Goal: Task Accomplishment & Management: Use online tool/utility

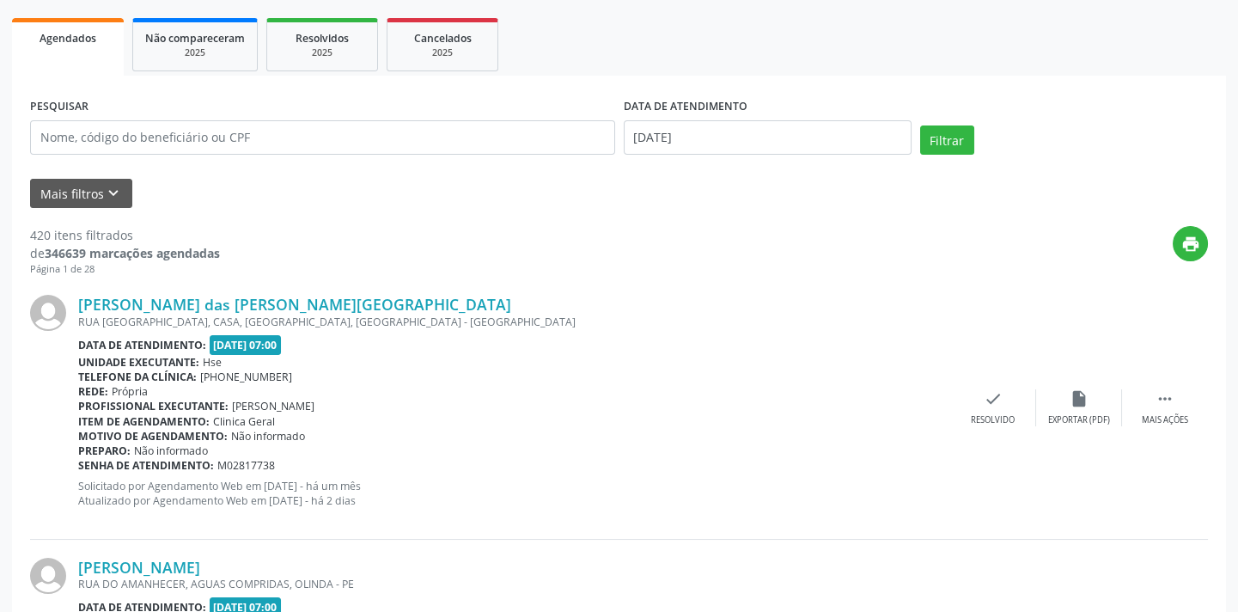
scroll to position [238, 0]
click at [80, 191] on button "Mais filtros keyboard_arrow_down" at bounding box center [81, 195] width 102 height 30
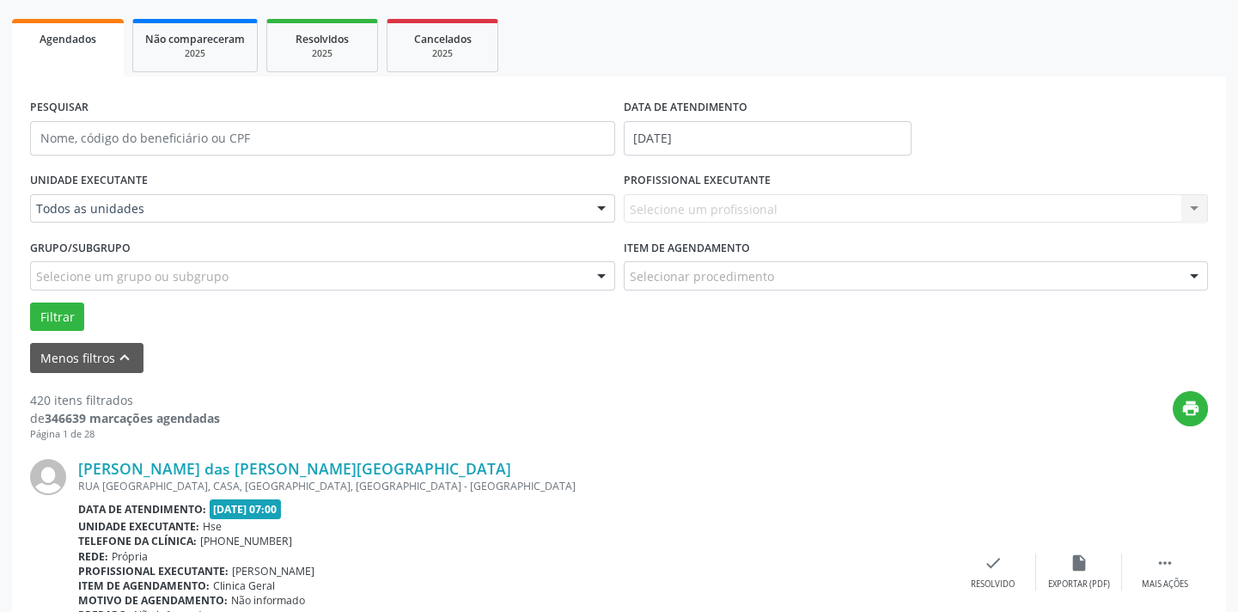
click at [597, 201] on div at bounding box center [602, 209] width 26 height 29
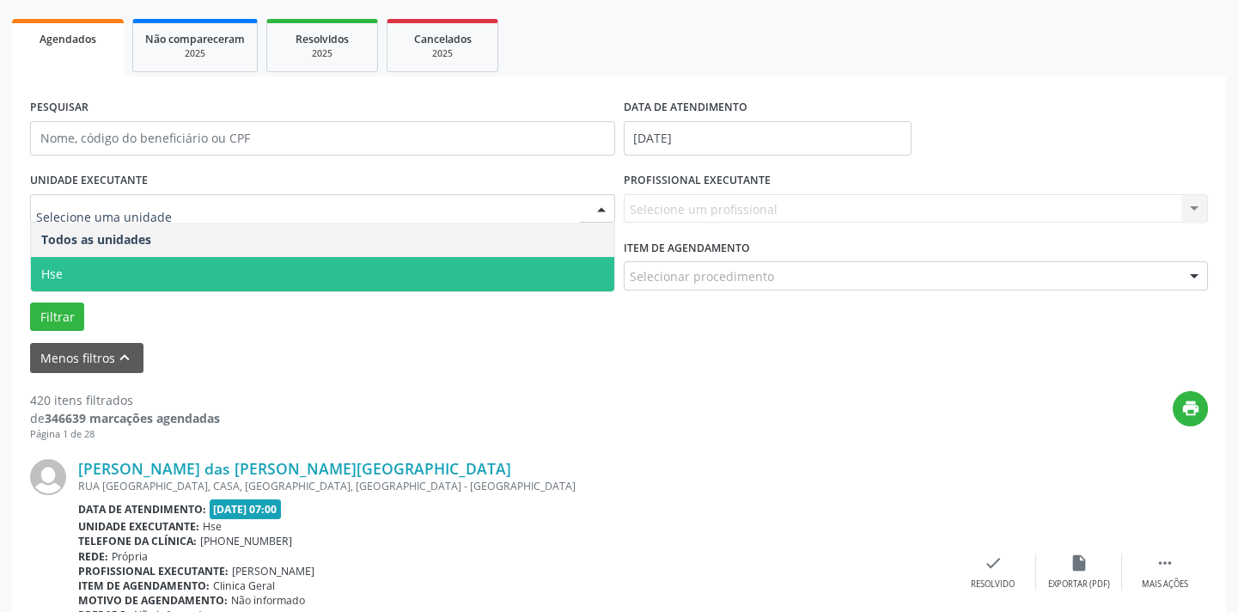
click at [429, 261] on span "Hse" at bounding box center [322, 274] width 583 height 34
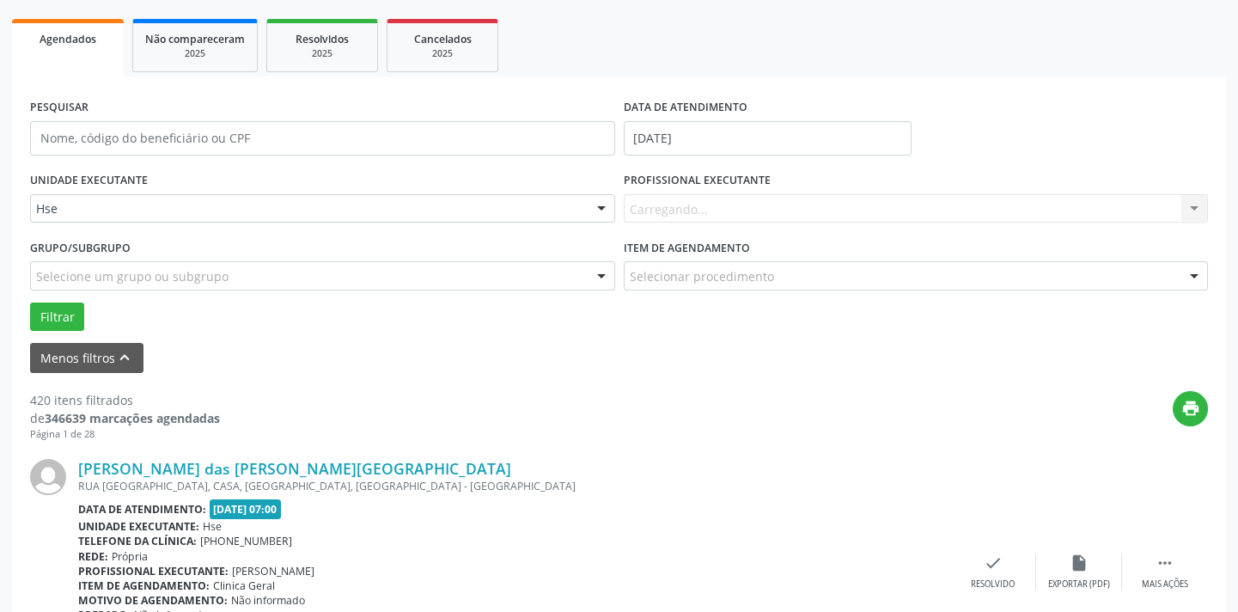
click at [1177, 260] on div "Item de agendamento Selecionar procedimento #0000 - Alergologia #0001 - Angiolo…" at bounding box center [916, 262] width 585 height 55
click at [1107, 231] on div "PROFISSIONAL EXECUTANTE [GEOGRAPHIC_DATA]... Nenhum resultado encontrado para: …" at bounding box center [916, 201] width 594 height 67
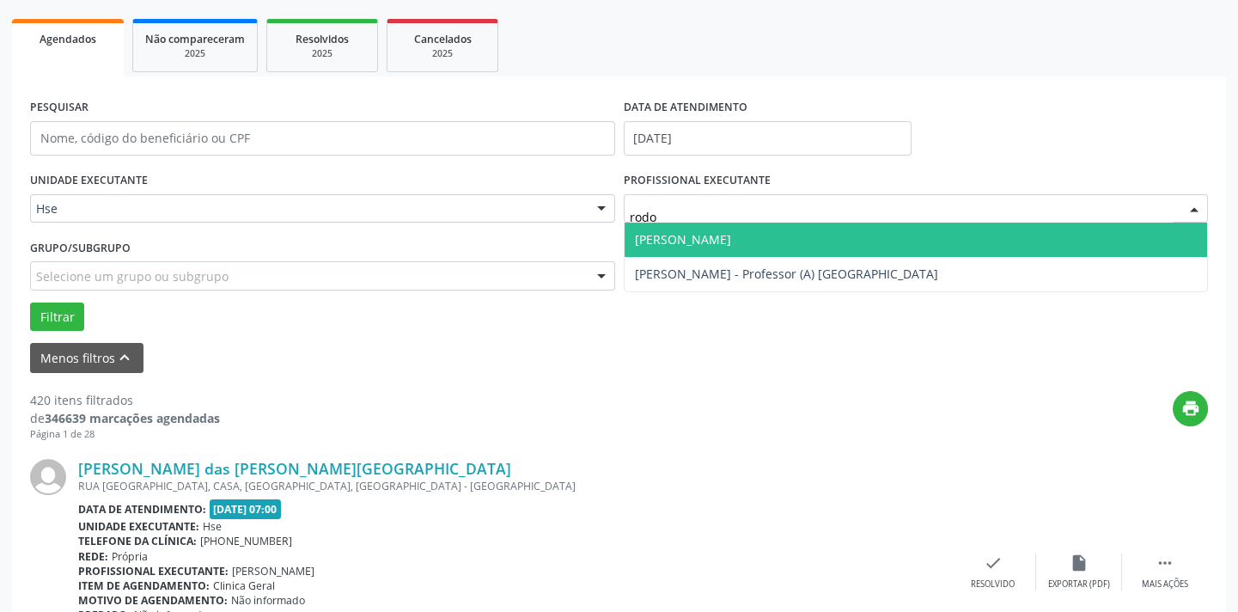
type input "rodol"
click at [997, 223] on span "[PERSON_NAME]" at bounding box center [916, 240] width 583 height 34
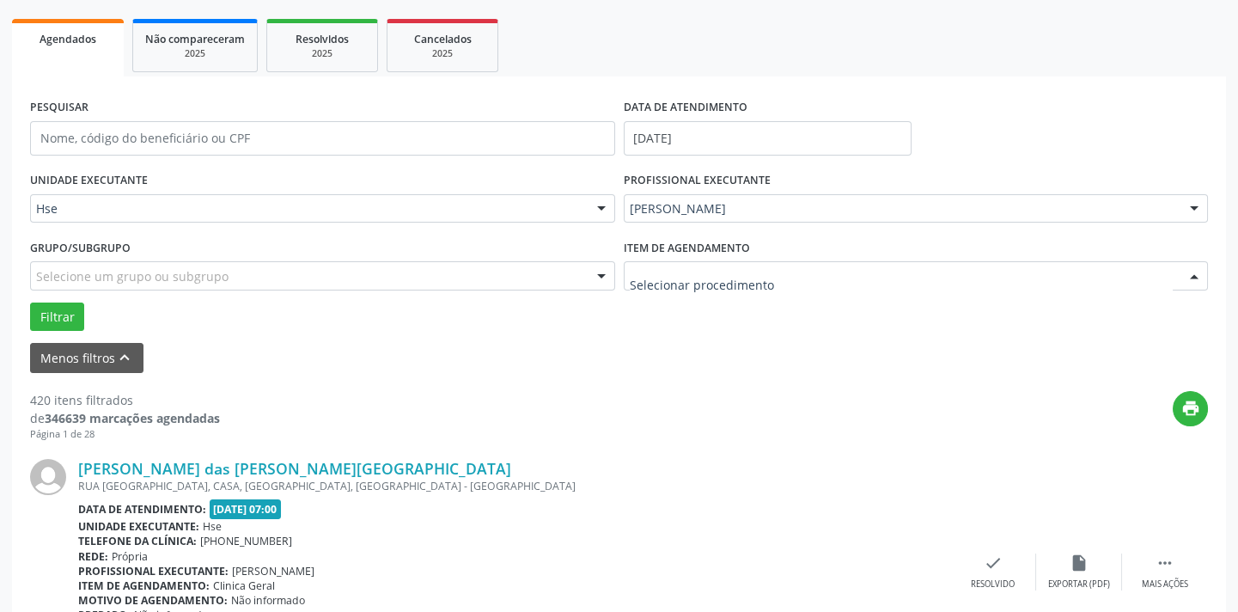
click at [976, 263] on div at bounding box center [916, 275] width 585 height 29
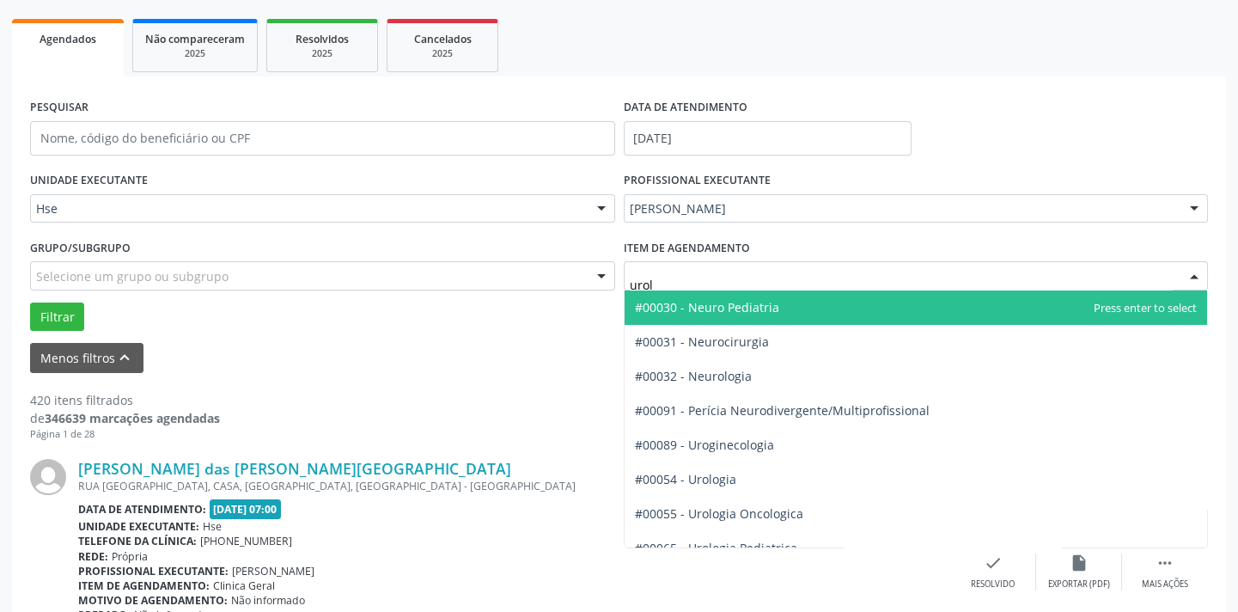
type input "urolo"
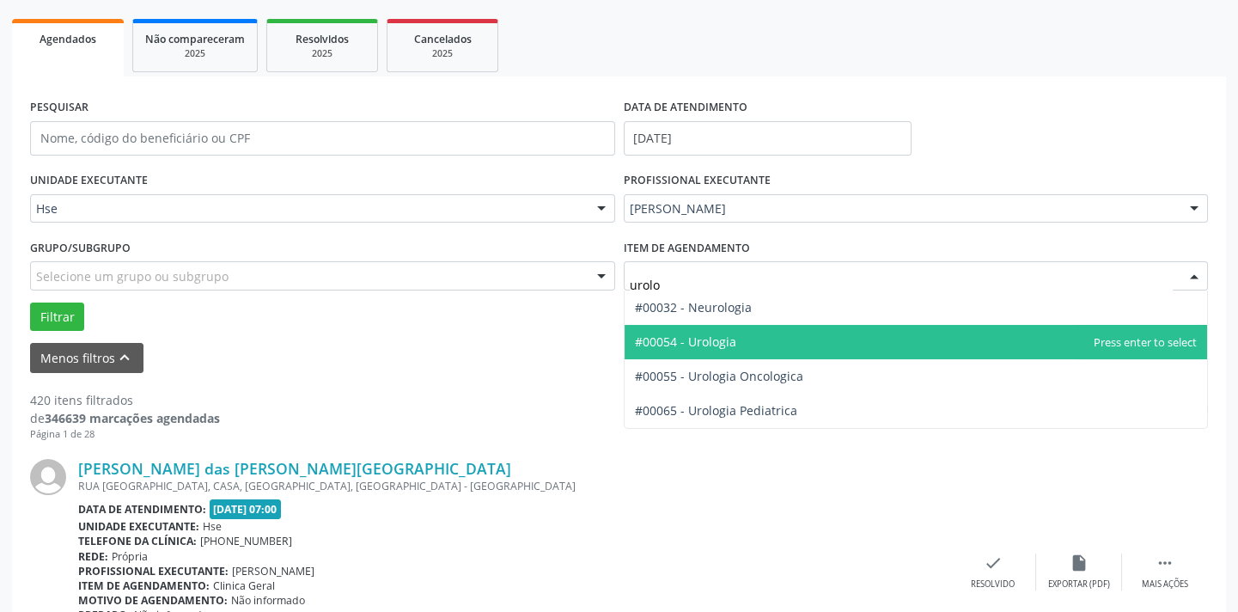
click at [918, 343] on span "#00054 - Urologia" at bounding box center [916, 342] width 583 height 34
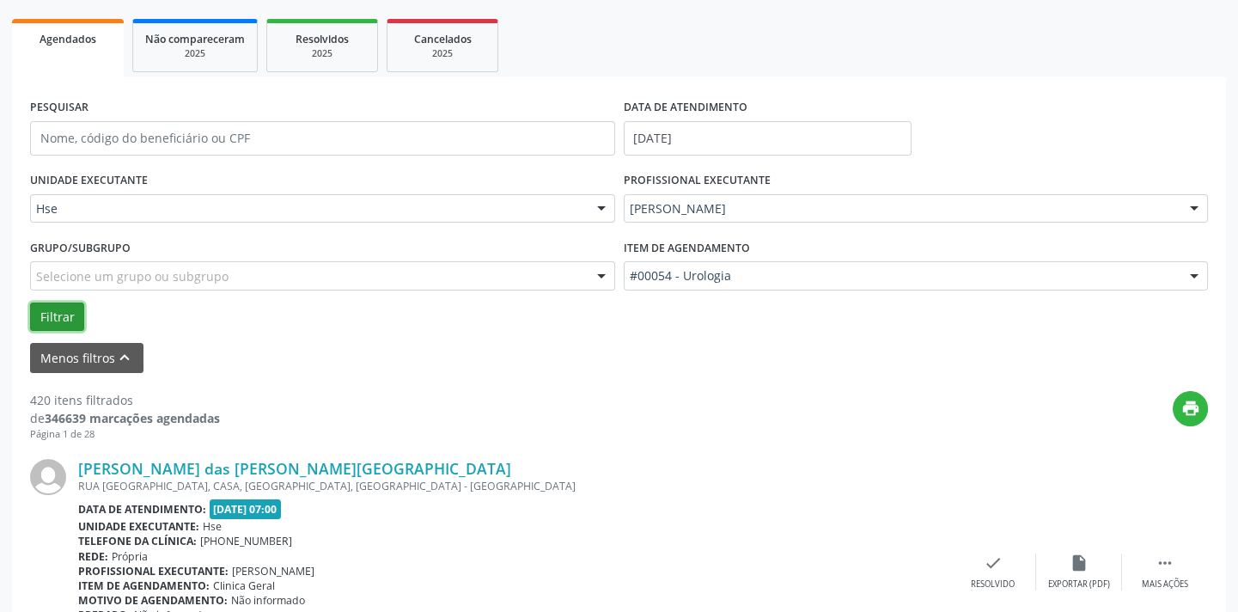
click at [51, 307] on button "Filtrar" at bounding box center [57, 316] width 54 height 29
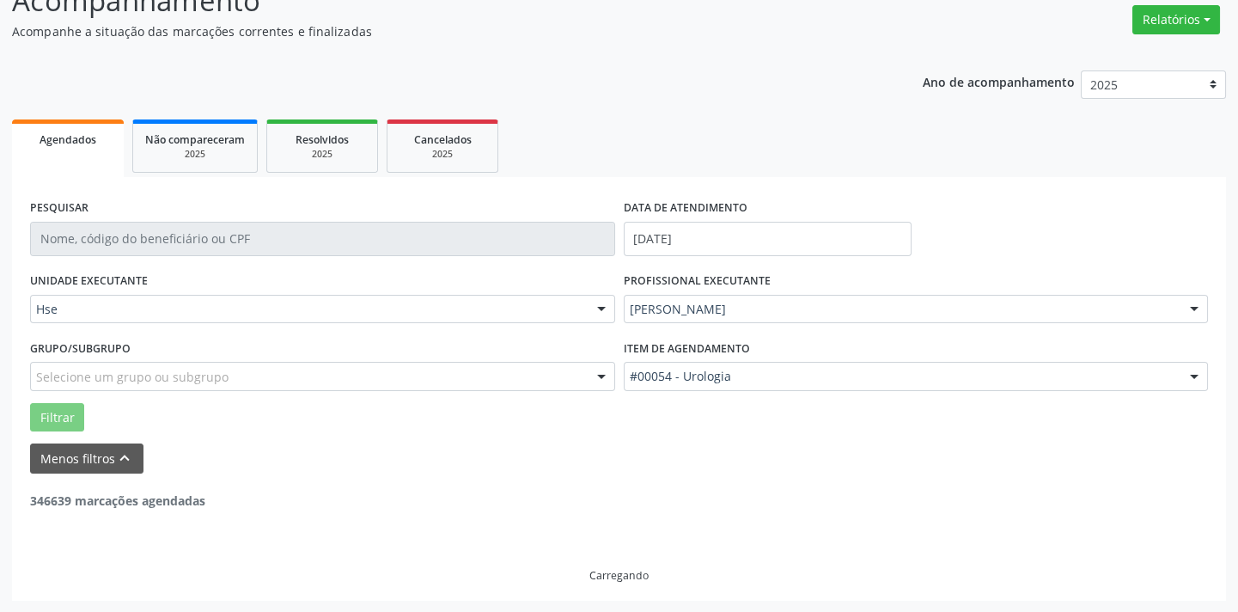
scroll to position [82, 0]
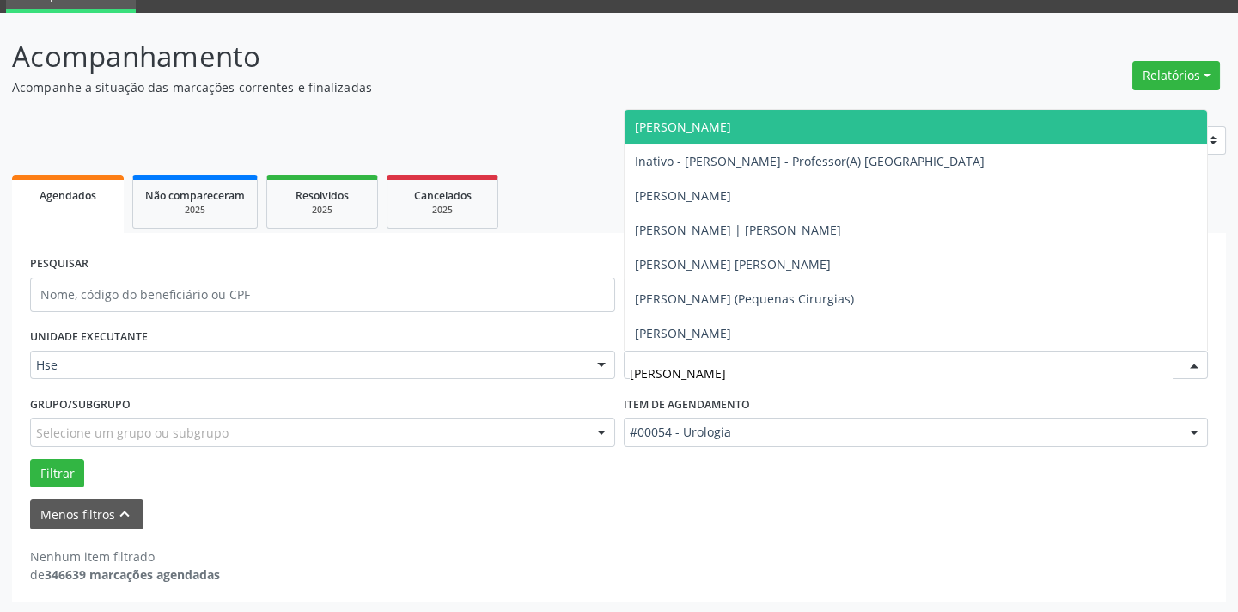
type input "[PERSON_NAME]"
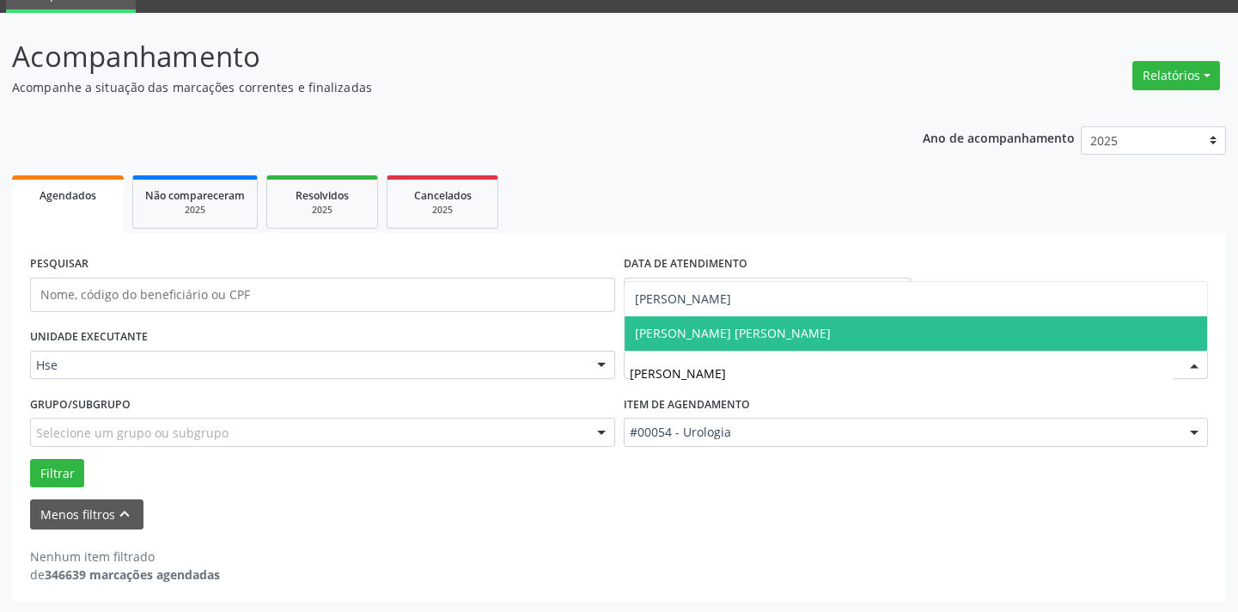
click at [738, 323] on span "[PERSON_NAME] [PERSON_NAME]" at bounding box center [916, 333] width 583 height 34
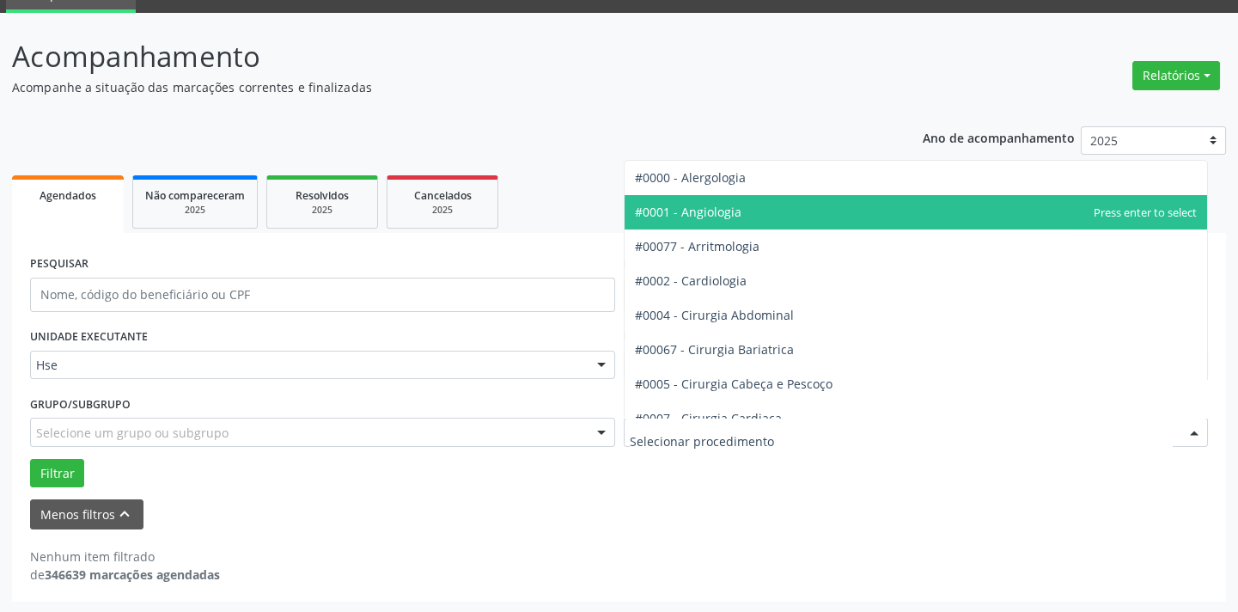
click at [726, 431] on input "text" at bounding box center [902, 441] width 544 height 34
type input "cir"
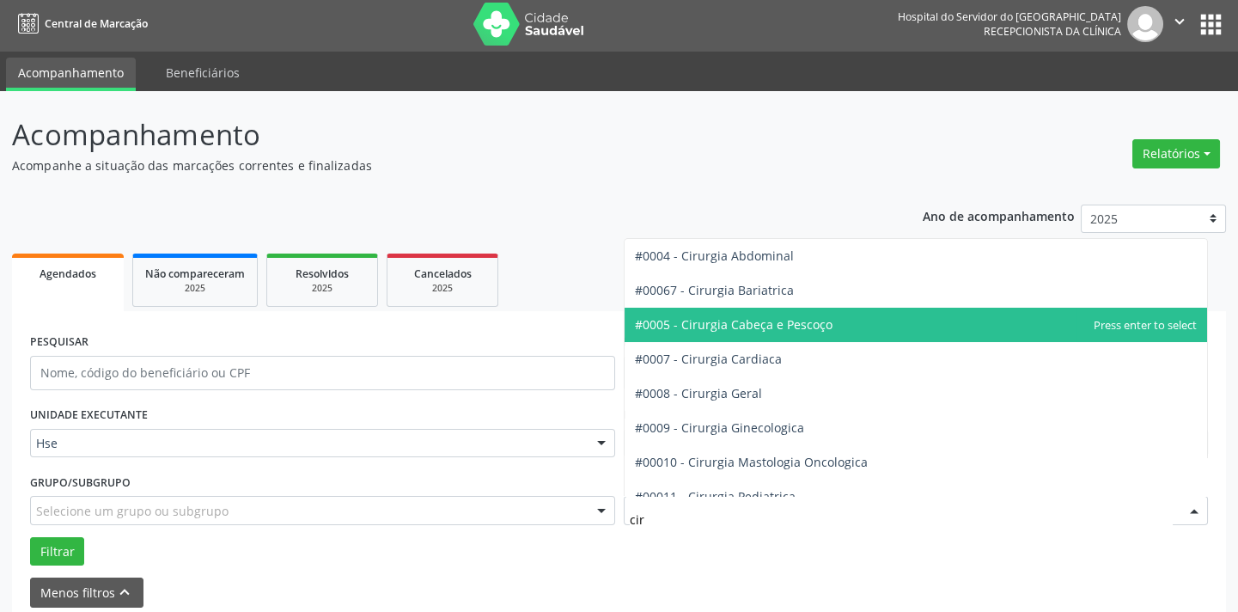
scroll to position [77, 0]
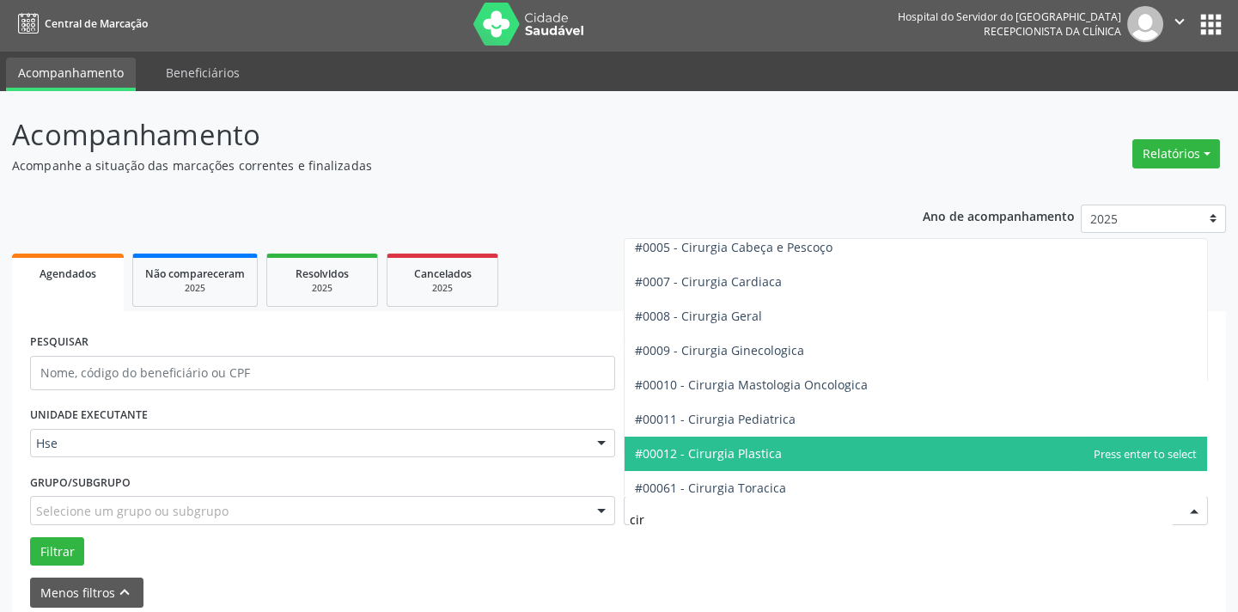
click at [759, 445] on span "#00012 - Cirurgia Plastica" at bounding box center [708, 453] width 147 height 16
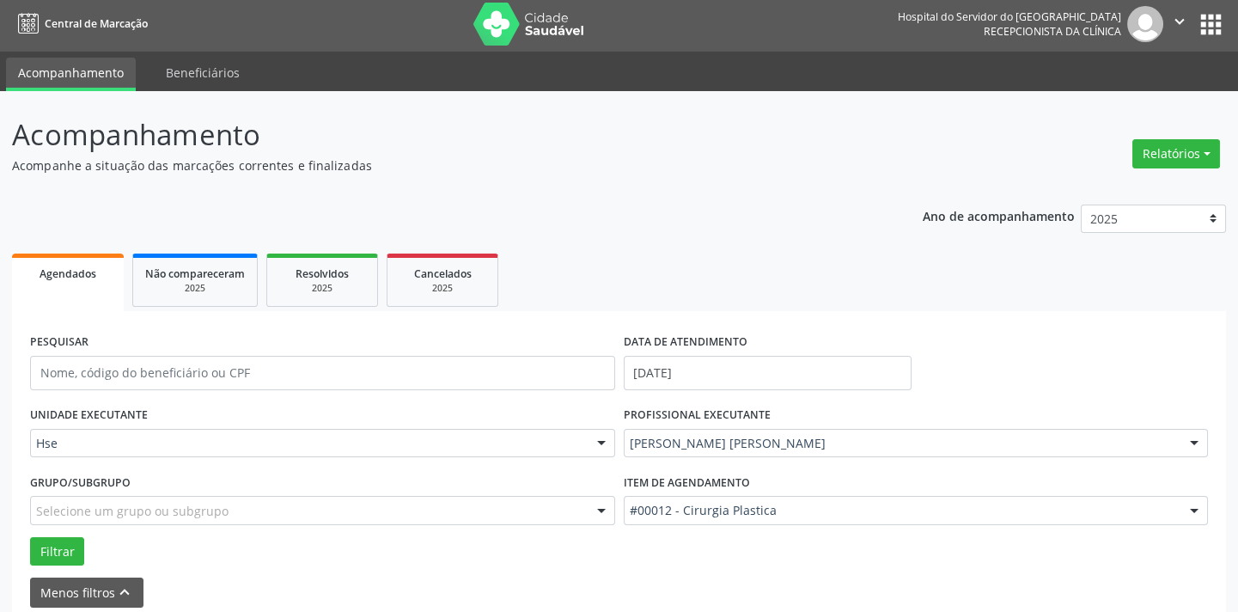
scroll to position [82, 0]
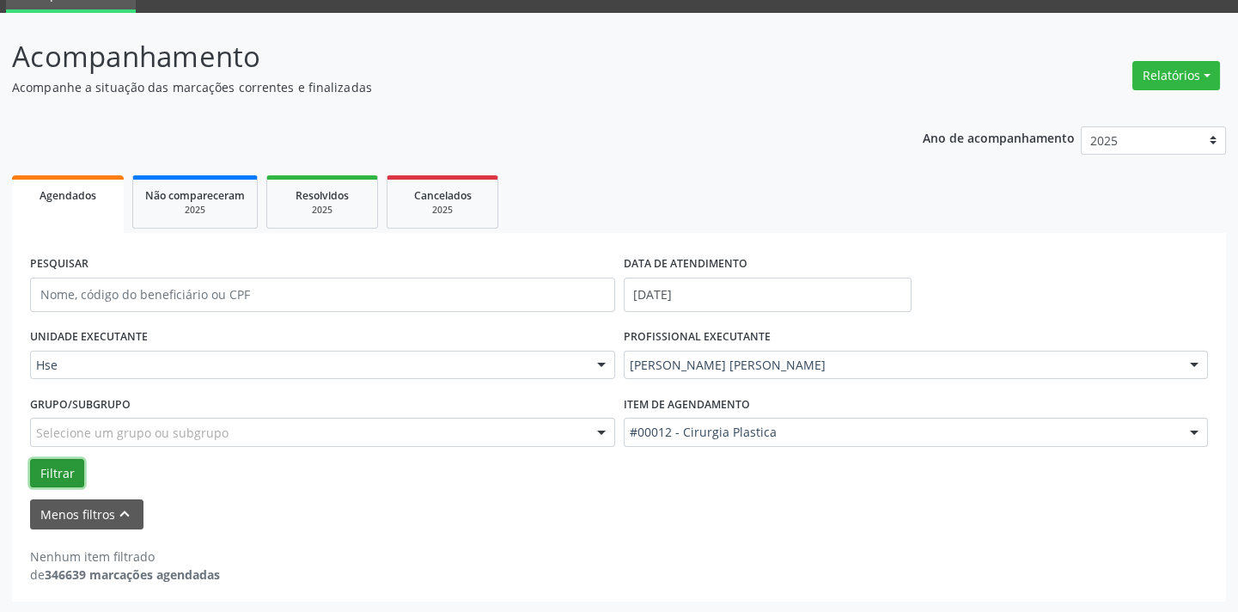
click at [66, 459] on button "Filtrar" at bounding box center [57, 473] width 54 height 29
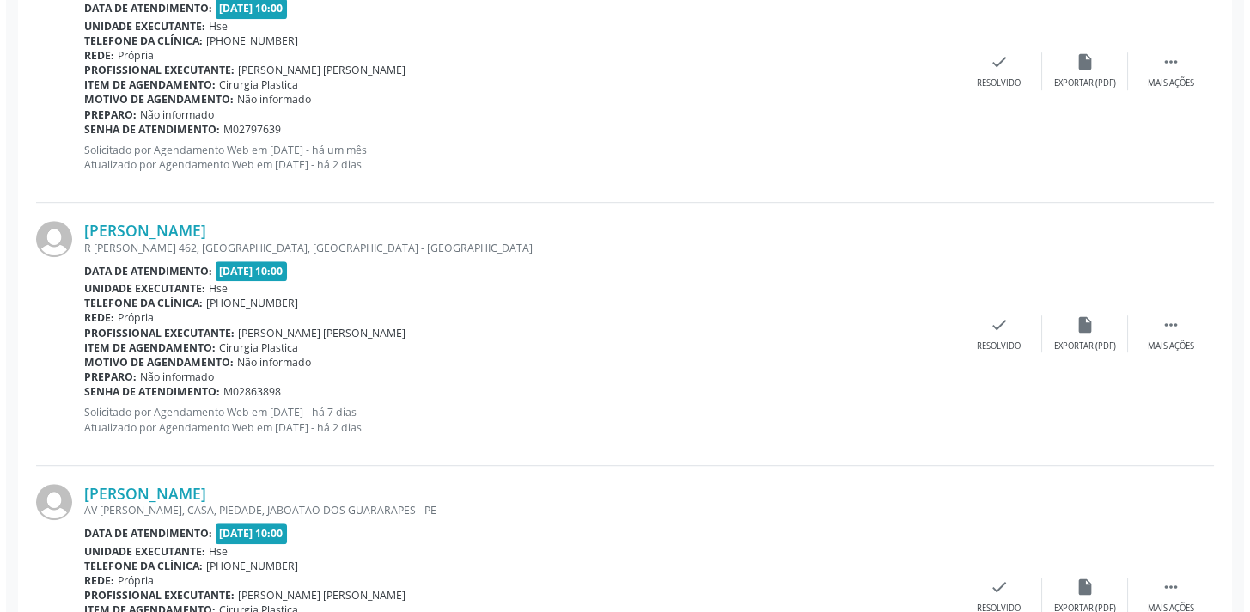
scroll to position [2469, 0]
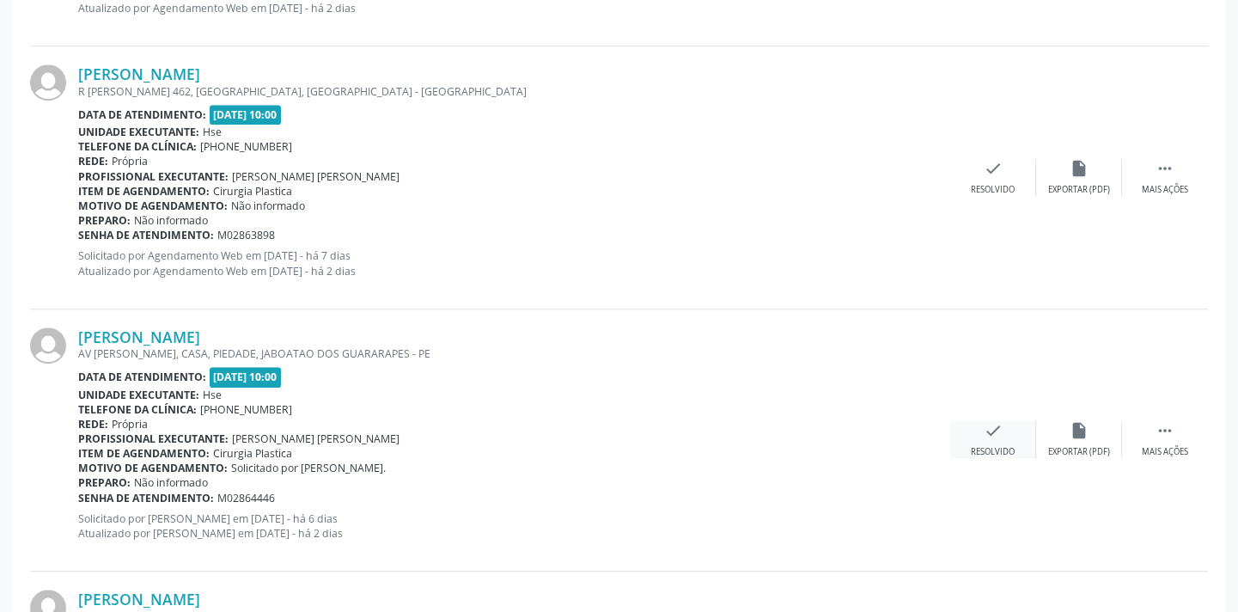
click at [956, 437] on div "check Resolvido" at bounding box center [993, 439] width 86 height 37
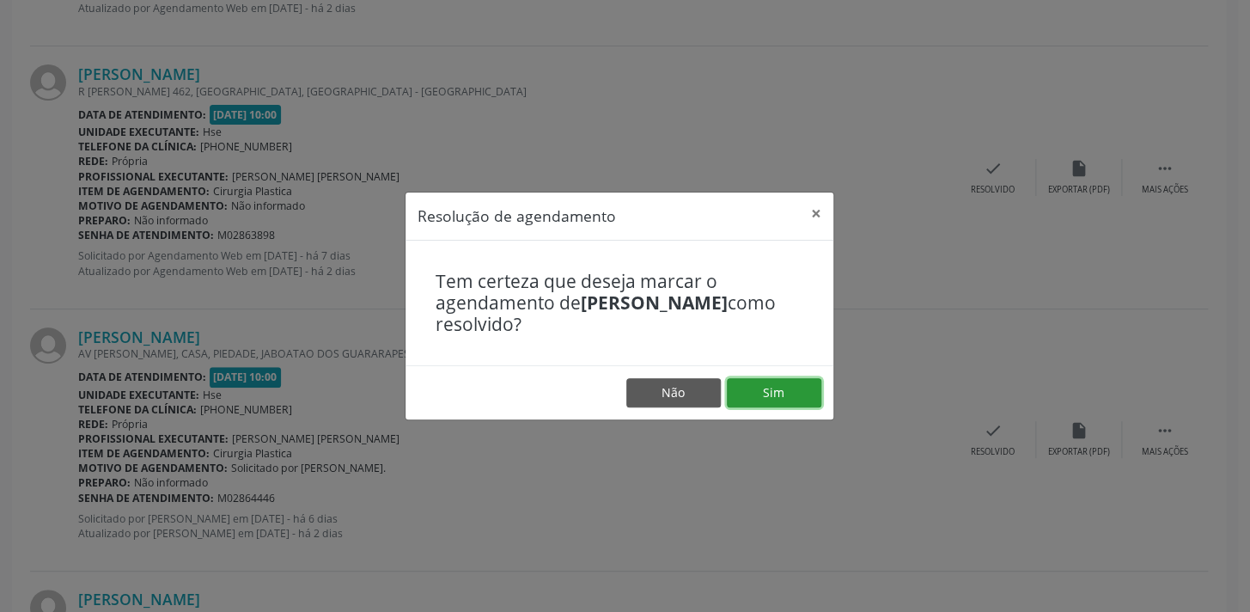
click at [782, 402] on button "Sim" at bounding box center [774, 392] width 95 height 29
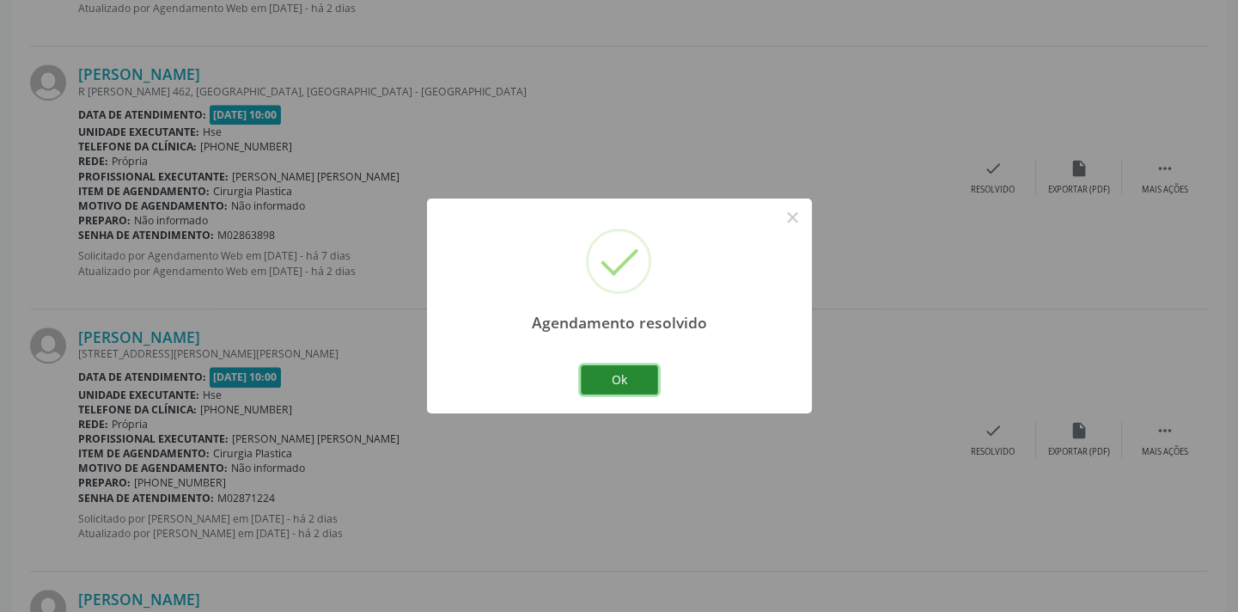
click at [632, 381] on button "Ok" at bounding box center [619, 379] width 77 height 29
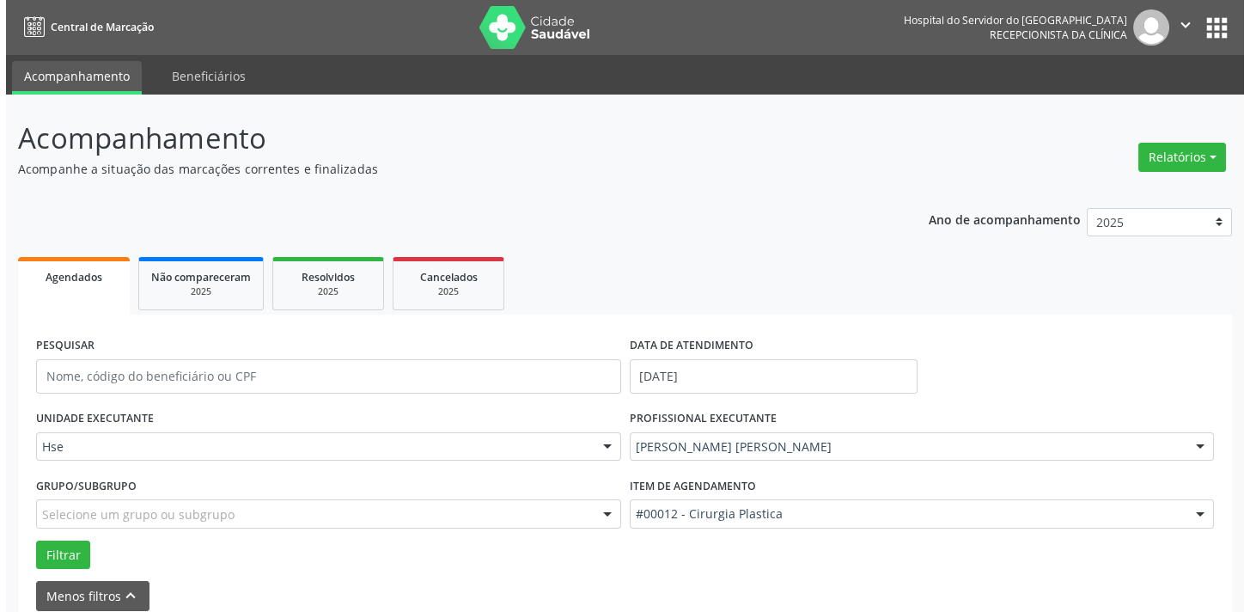
scroll to position [1711, 0]
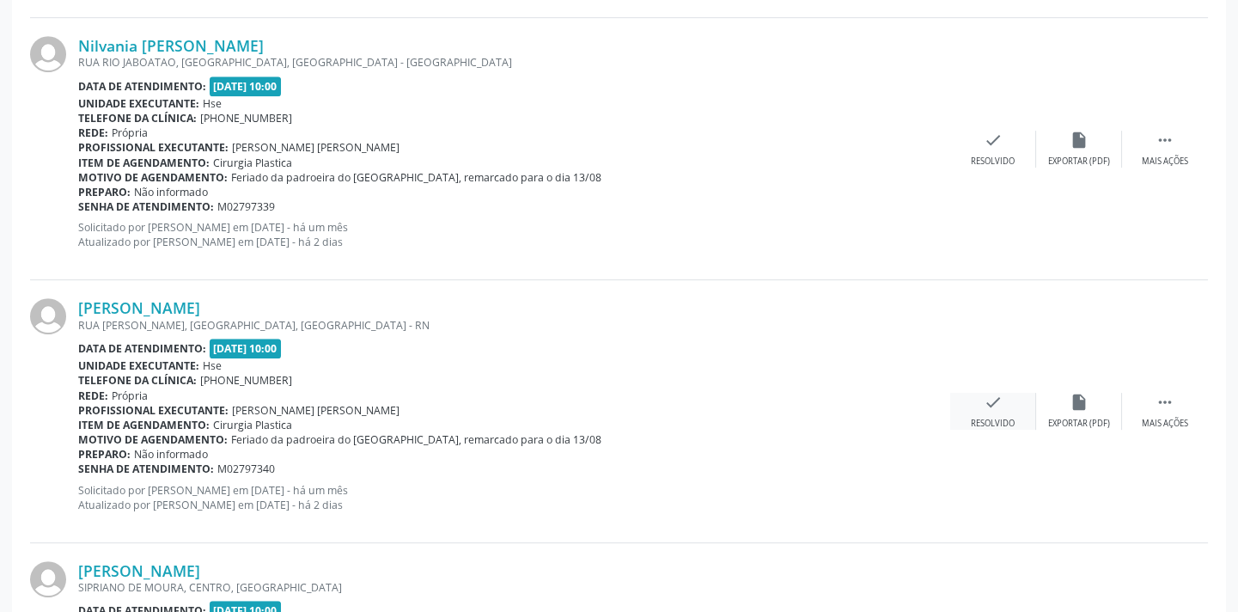
click at [986, 407] on icon "check" at bounding box center [993, 402] width 19 height 19
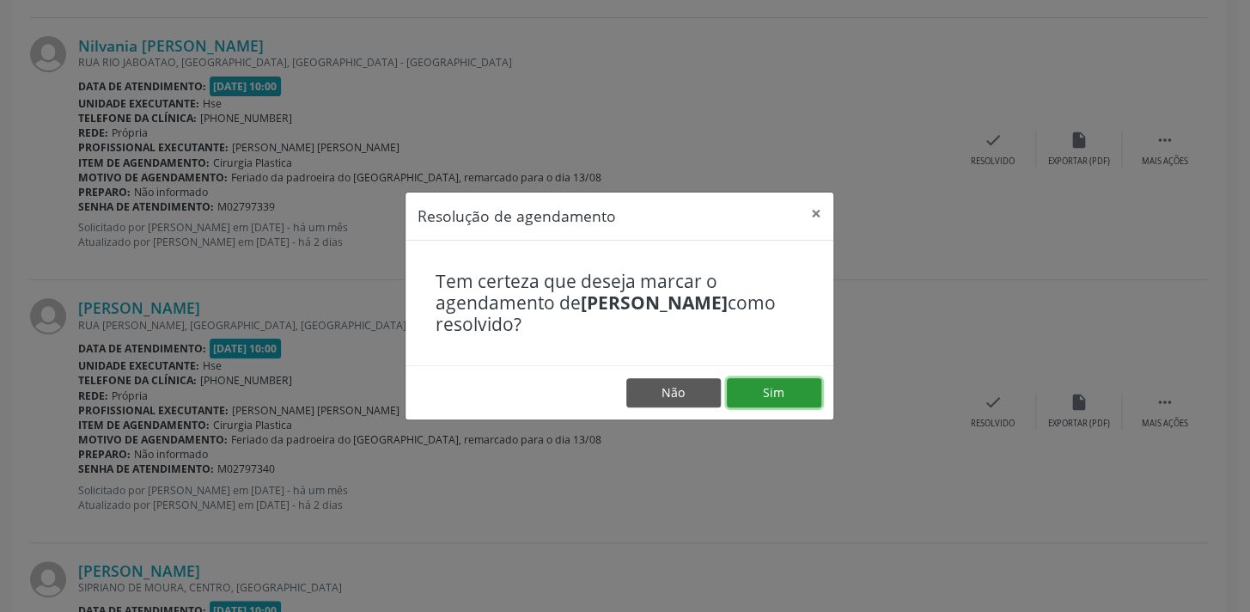
click at [779, 387] on button "Sim" at bounding box center [774, 392] width 95 height 29
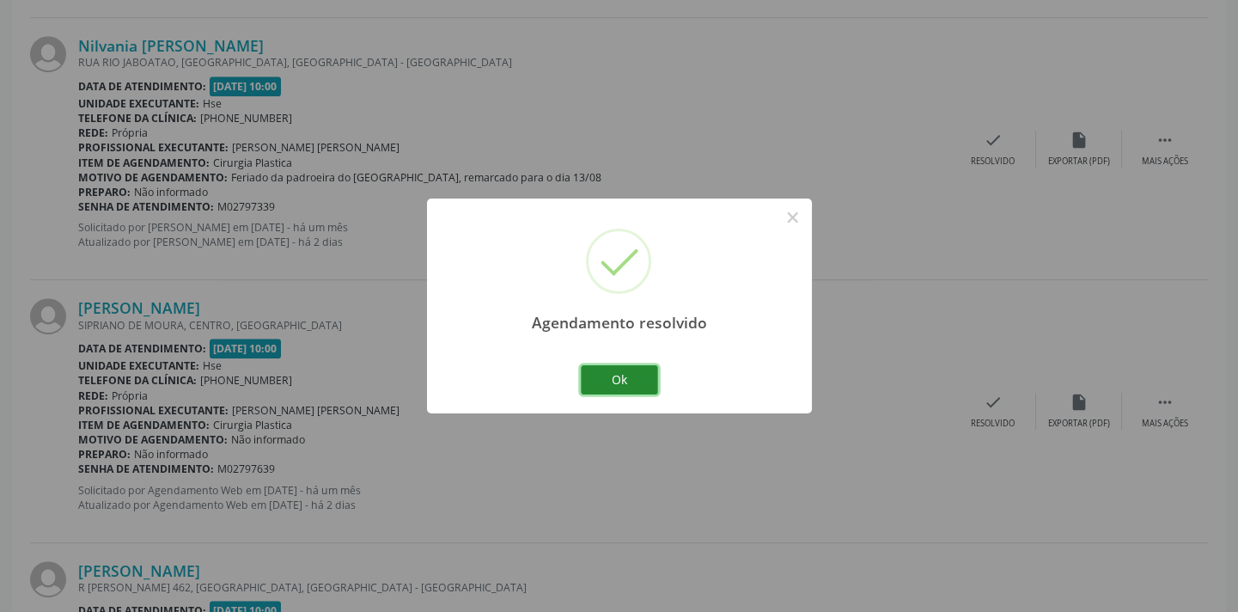
click at [646, 372] on button "Ok" at bounding box center [619, 379] width 77 height 29
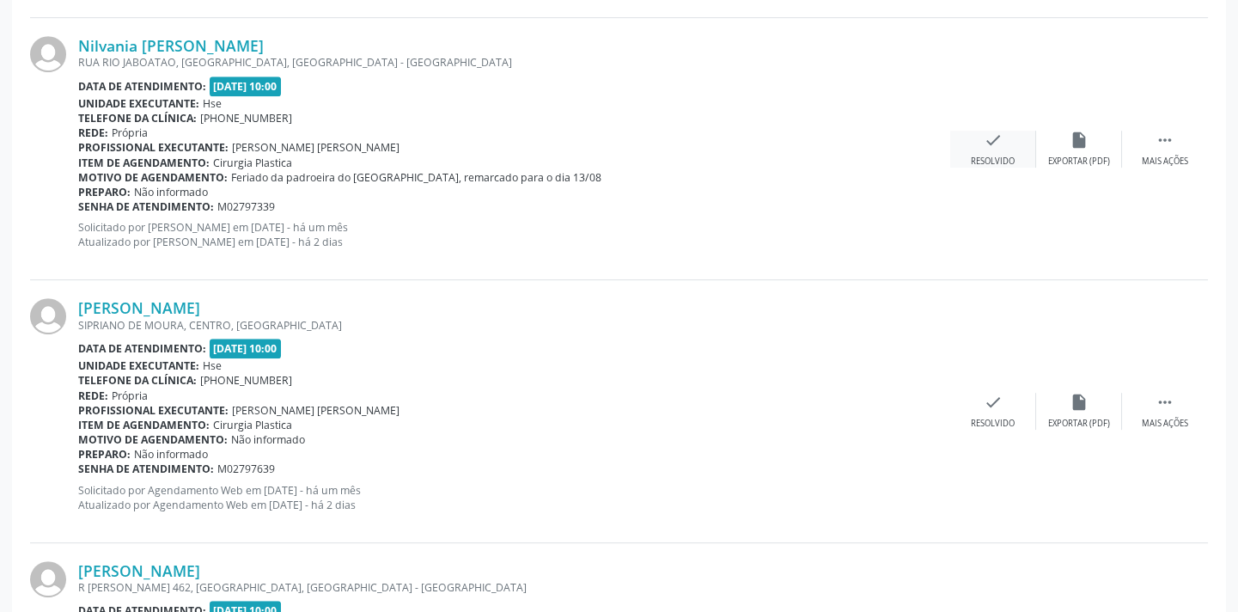
click at [996, 140] on icon "check" at bounding box center [993, 140] width 19 height 19
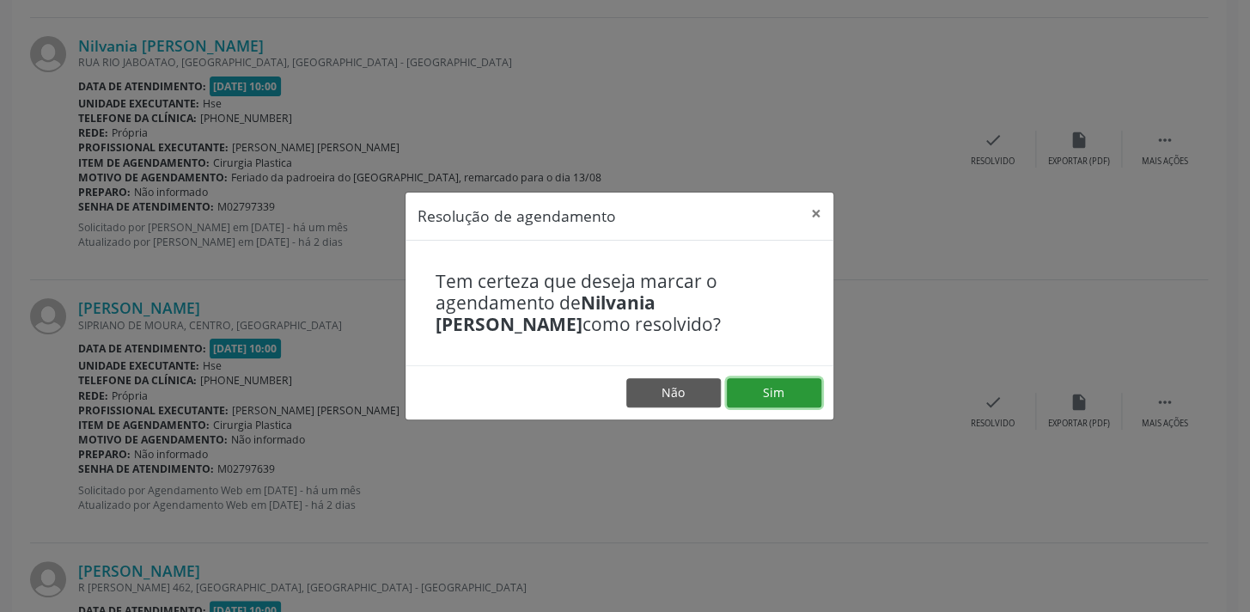
click at [741, 387] on button "Sim" at bounding box center [774, 392] width 95 height 29
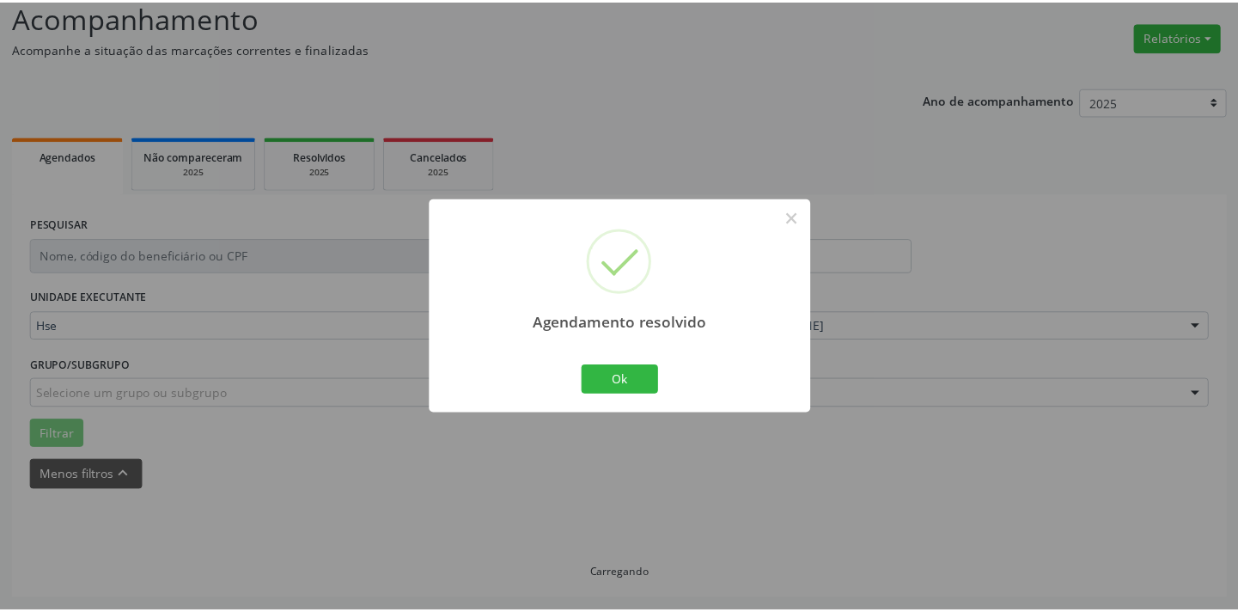
scroll to position [119, 0]
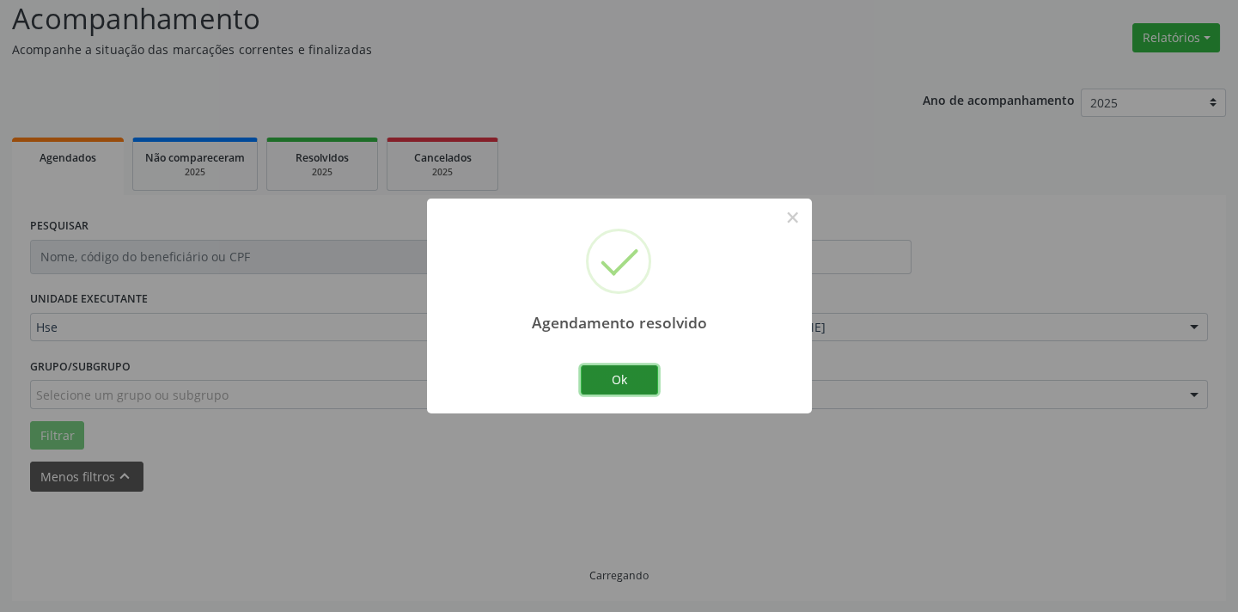
click at [631, 373] on button "Ok" at bounding box center [619, 379] width 77 height 29
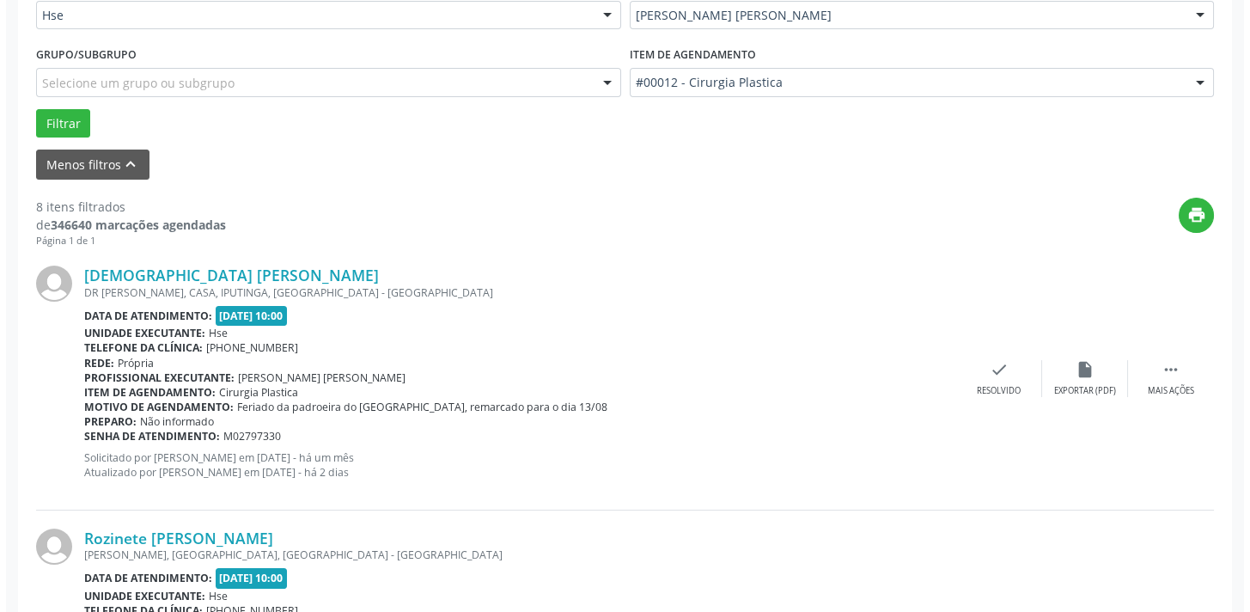
scroll to position [1186, 0]
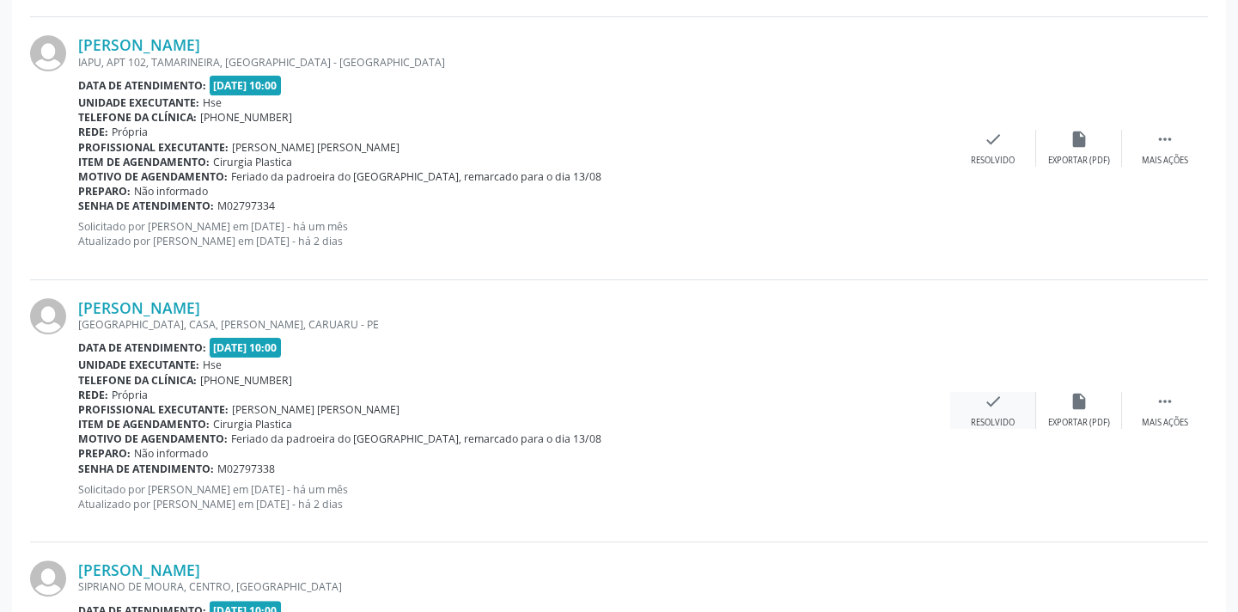
click at [977, 405] on div "check Resolvido" at bounding box center [993, 410] width 86 height 37
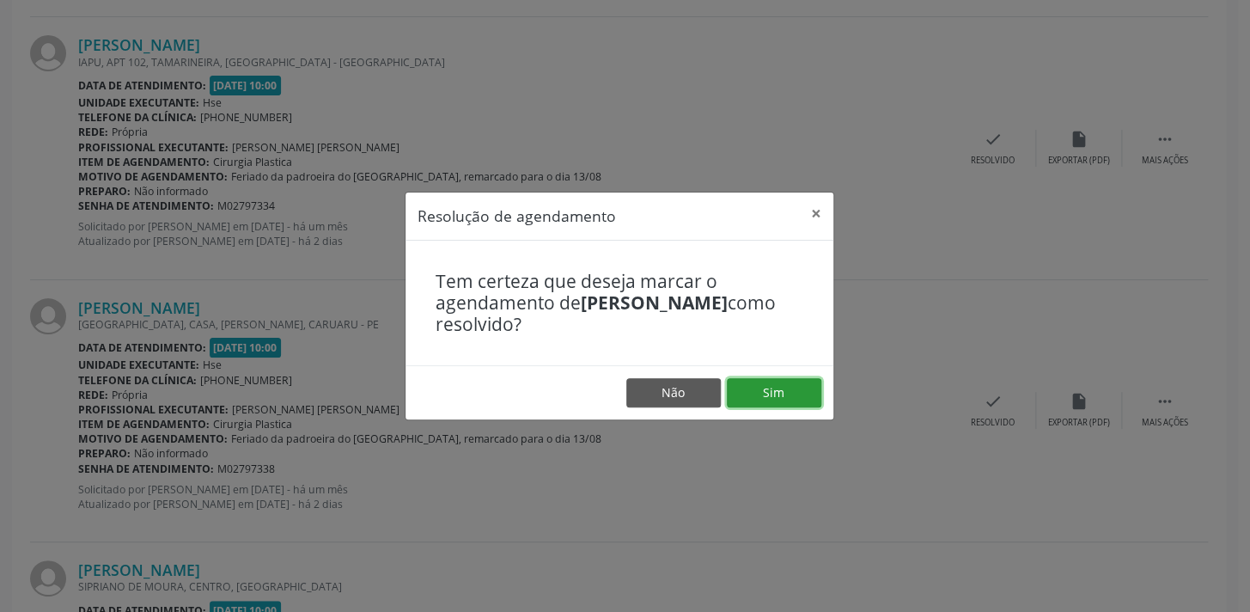
click at [797, 381] on button "Sim" at bounding box center [774, 392] width 95 height 29
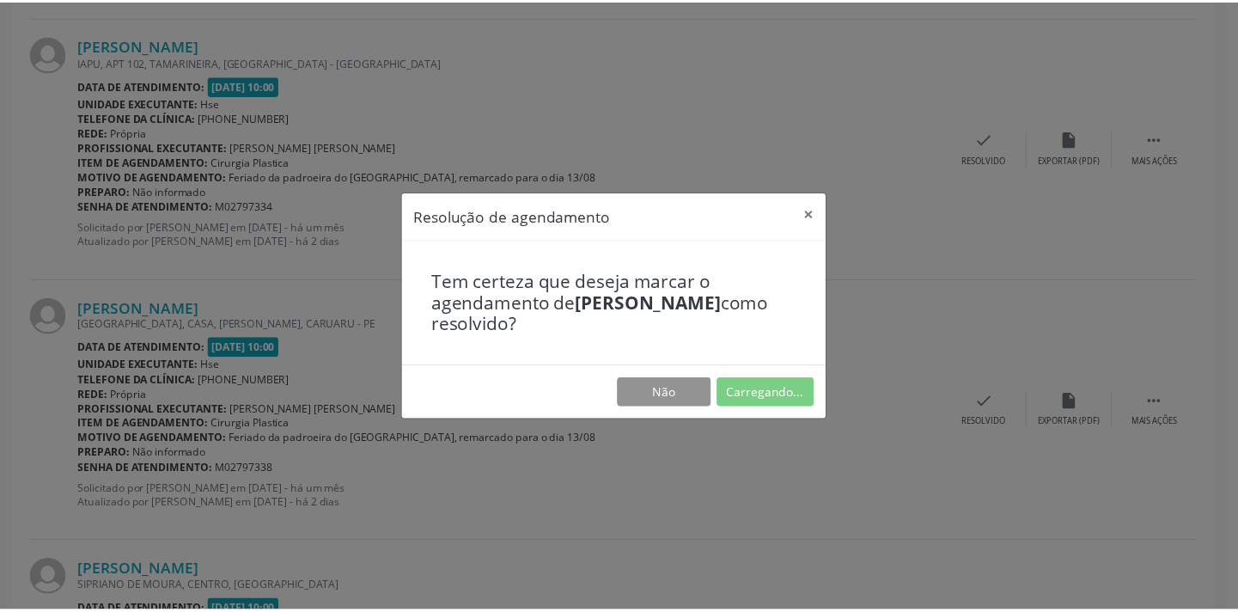
scroll to position [119, 0]
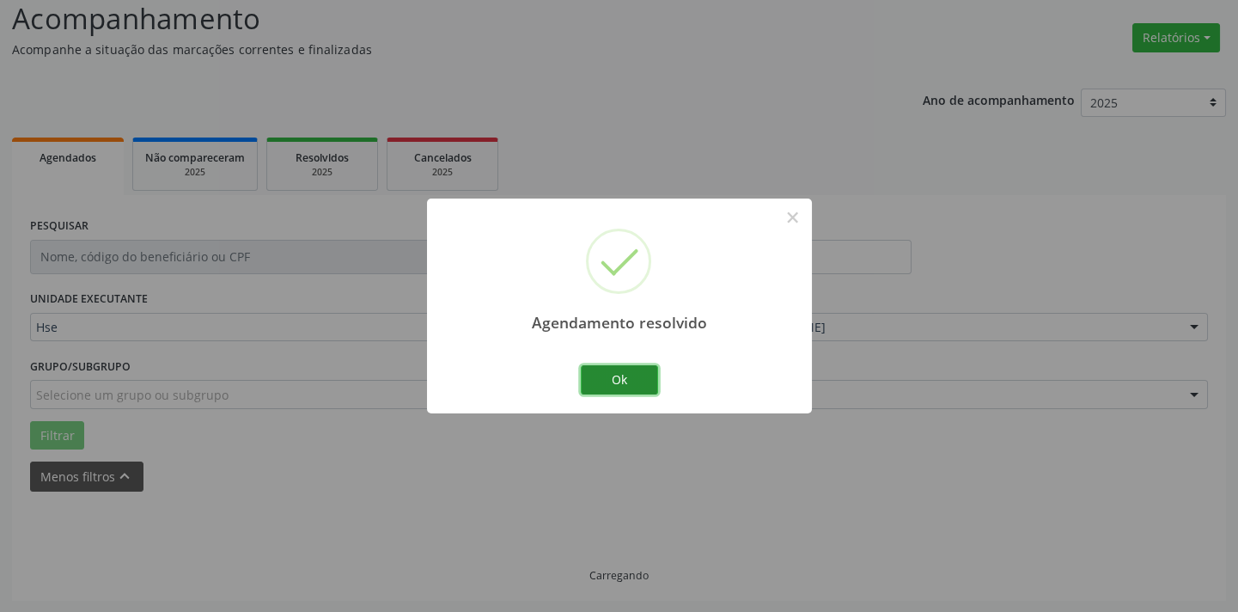
click at [632, 375] on button "Ok" at bounding box center [619, 379] width 77 height 29
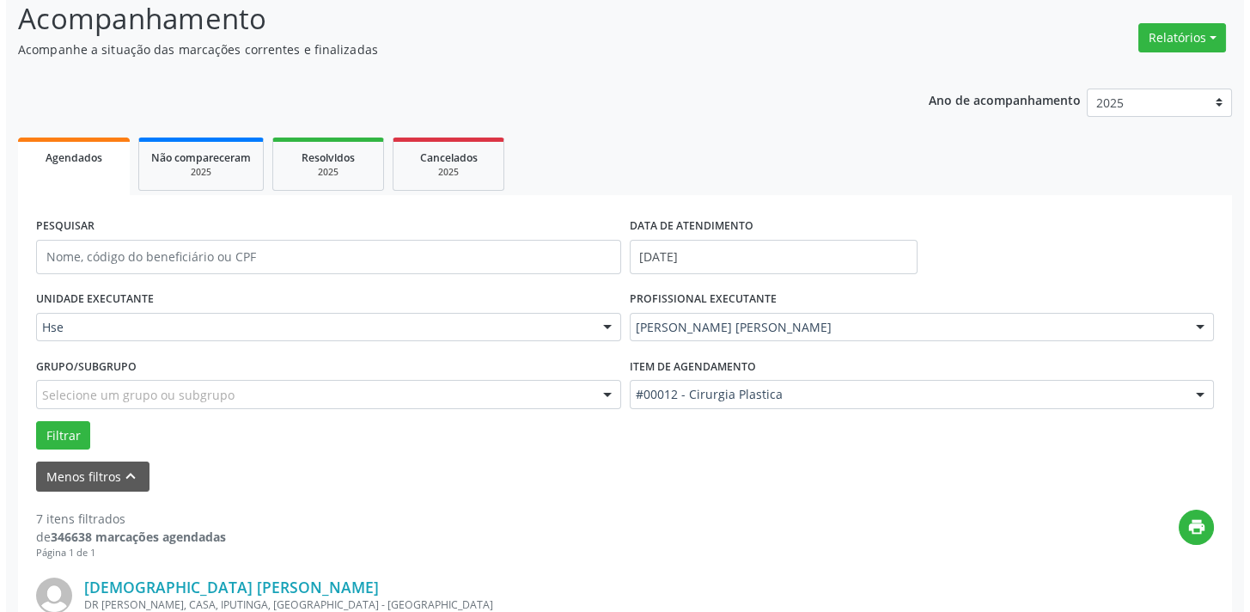
scroll to position [1186, 0]
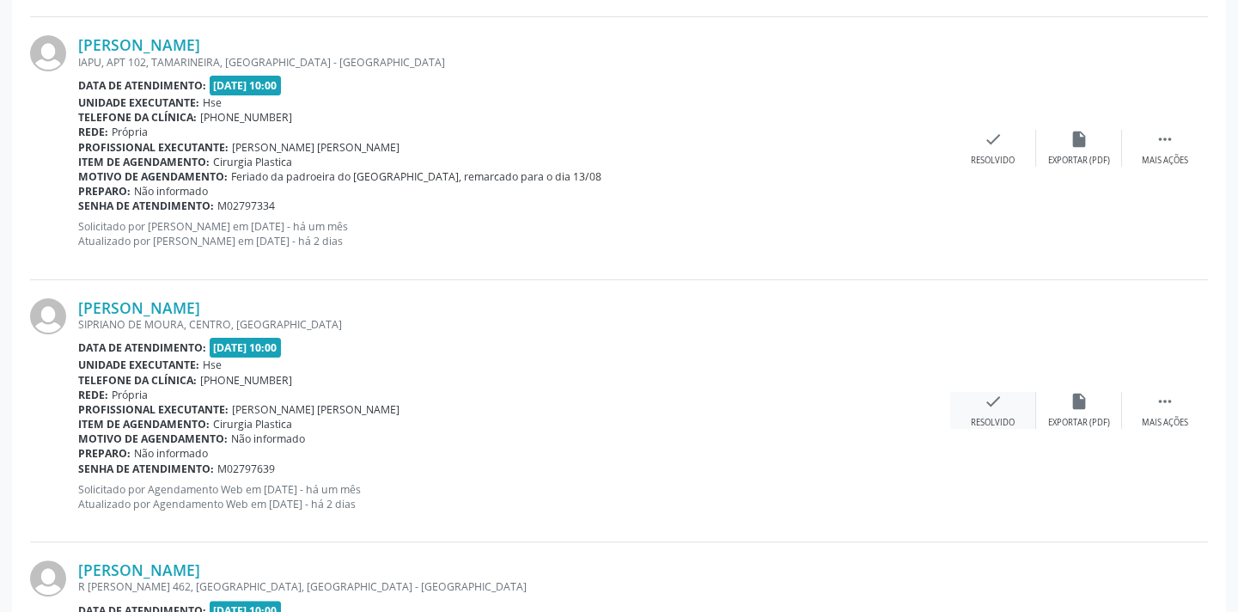
click at [986, 399] on icon "check" at bounding box center [993, 401] width 19 height 19
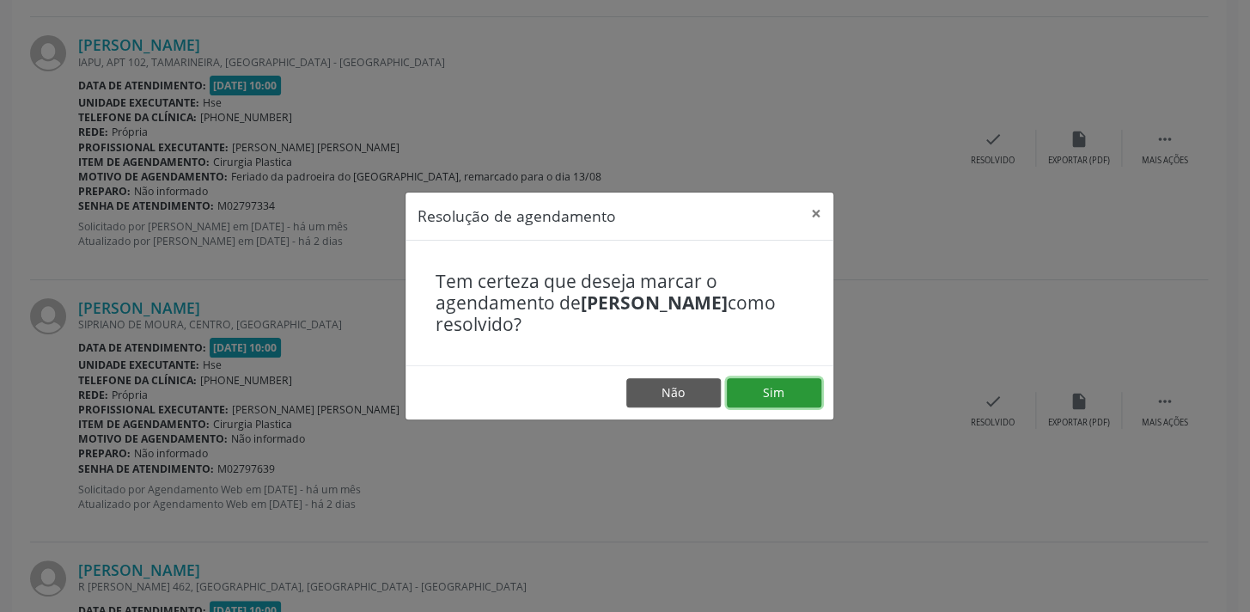
click at [782, 385] on button "Sim" at bounding box center [774, 392] width 95 height 29
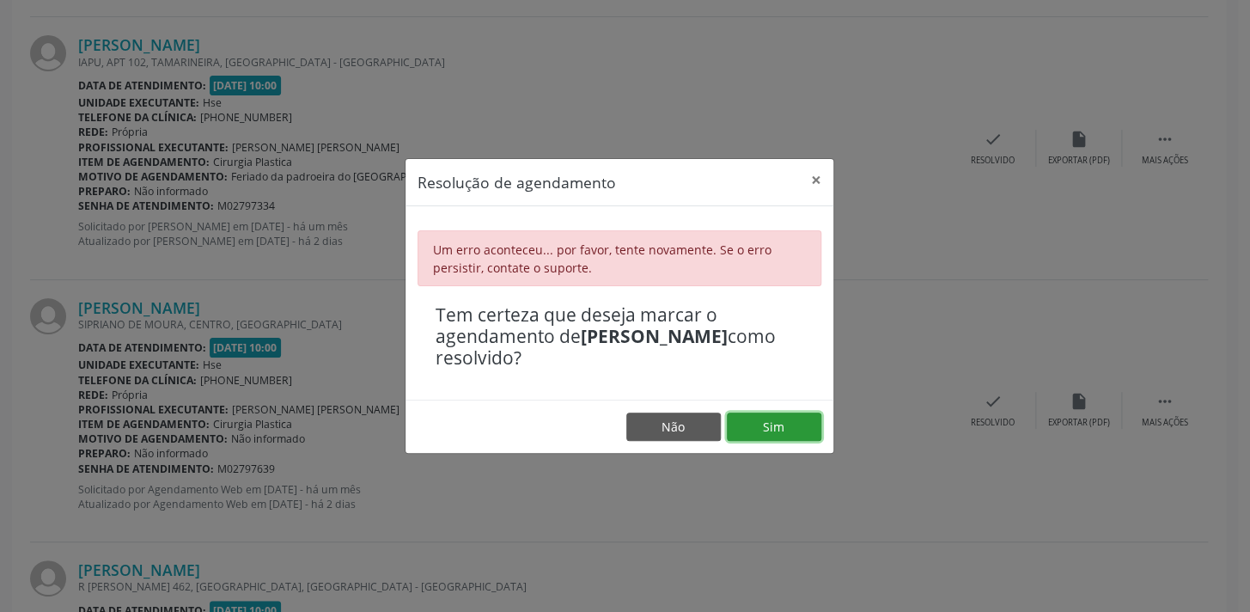
click at [754, 428] on button "Sim" at bounding box center [774, 426] width 95 height 29
click at [812, 439] on button "Sim" at bounding box center [774, 426] width 95 height 29
